Goal: Task Accomplishment & Management: Use online tool/utility

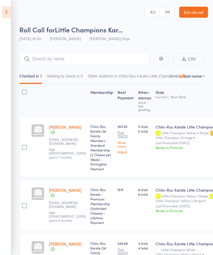
click at [9, 10] on icon at bounding box center [6, 12] width 9 height 12
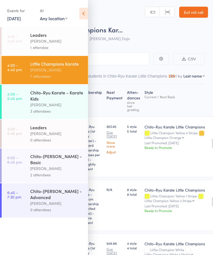
click at [21, 17] on link "12 Aug, 2025" at bounding box center [14, 18] width 14 height 6
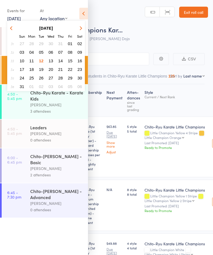
click at [83, 51] on button "09" at bounding box center [79, 51] width 9 height 7
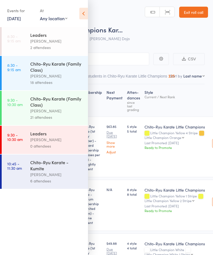
click at [55, 107] on div "Chito-Ryu Karate (Family Class)" at bounding box center [56, 102] width 53 height 12
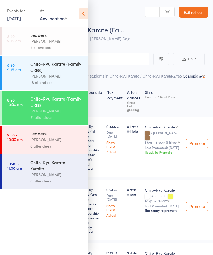
click at [83, 12] on icon at bounding box center [83, 14] width 9 height 12
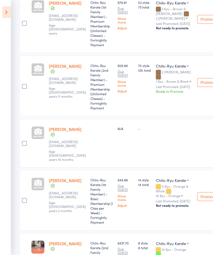
scroll to position [381, 0]
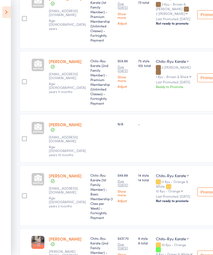
click at [71, 127] on link "[PERSON_NAME]" at bounding box center [65, 125] width 33 height 6
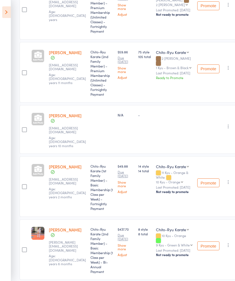
click at [11, 11] on icon at bounding box center [6, 12] width 9 height 12
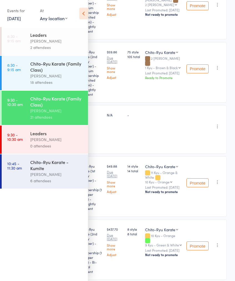
click at [21, 19] on link "9 Aug, 2025" at bounding box center [14, 18] width 14 height 6
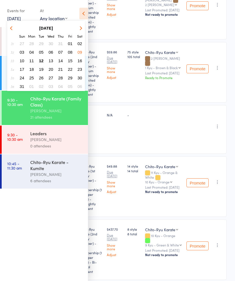
click at [41, 60] on span "12" at bounding box center [41, 60] width 5 height 5
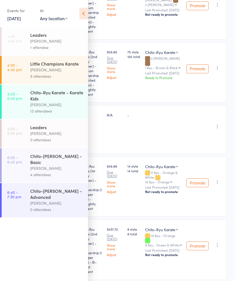
click at [39, 105] on div "[PERSON_NAME]" at bounding box center [56, 105] width 53 height 6
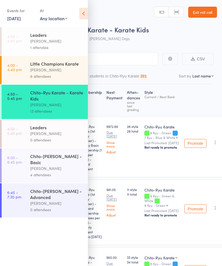
click at [88, 8] on header "Roll Call for Chito-Ryu Karate - Karate Kids 12 Aug 16:50 Adam Higgins Ashmore …" at bounding box center [111, 22] width 222 height 44
click at [85, 13] on icon at bounding box center [83, 14] width 9 height 12
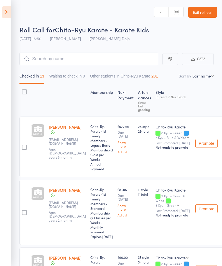
click at [171, 57] on icon "button" at bounding box center [170, 59] width 4 height 4
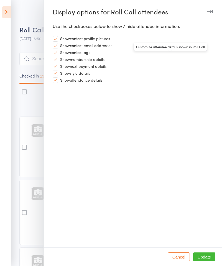
click at [210, 11] on icon "button" at bounding box center [210, 11] width 6 height 3
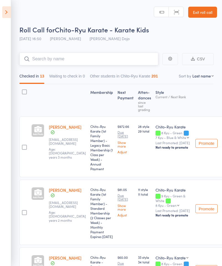
click at [79, 56] on input "search" at bounding box center [88, 59] width 139 height 13
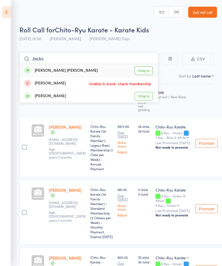
type input "Jacks"
click at [148, 70] on link "Drop in" at bounding box center [144, 70] width 18 height 9
